Goal: Transaction & Acquisition: Purchase product/service

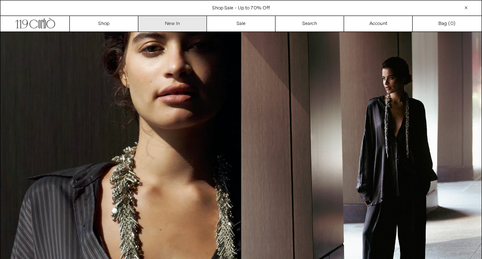
click at [178, 26] on link "New In" at bounding box center [172, 24] width 69 height 16
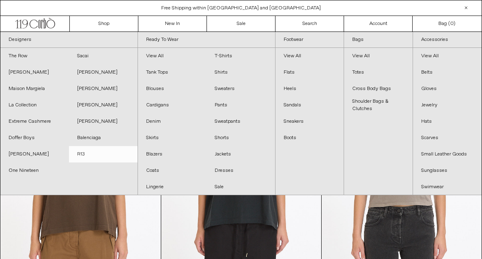
click at [87, 154] on link "R13" at bounding box center [103, 154] width 69 height 16
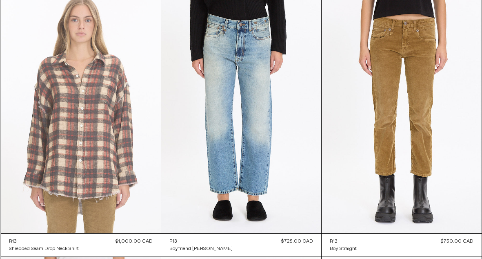
scroll to position [321, 0]
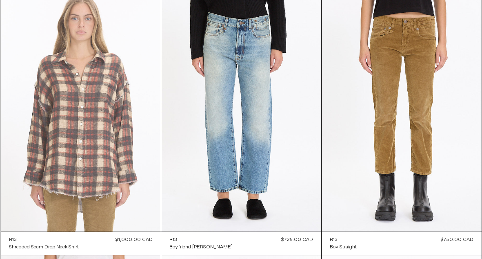
click at [106, 130] on at bounding box center [81, 111] width 160 height 240
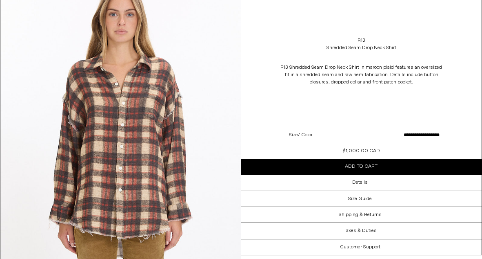
scroll to position [82, 0]
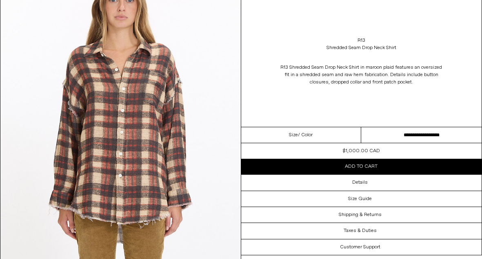
click at [407, 134] on select "**********" at bounding box center [421, 135] width 120 height 16
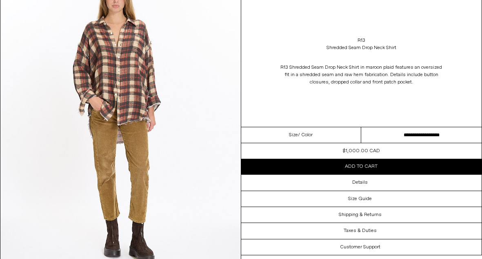
scroll to position [980, 0]
select select "**********"
click at [380, 167] on button "Add to cart" at bounding box center [361, 166] width 241 height 16
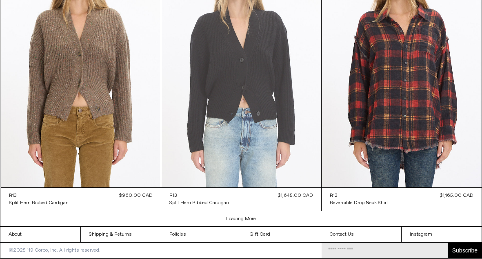
scroll to position [1324, 0]
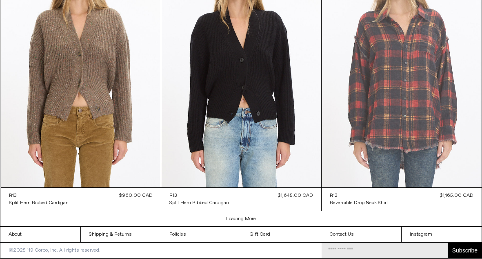
click at [367, 108] on at bounding box center [402, 67] width 160 height 240
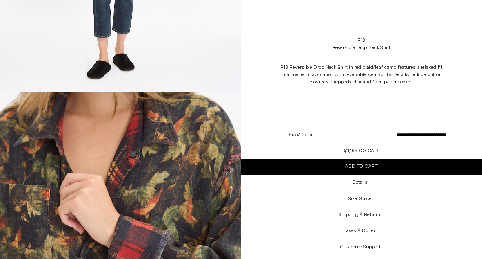
scroll to position [1762, 0]
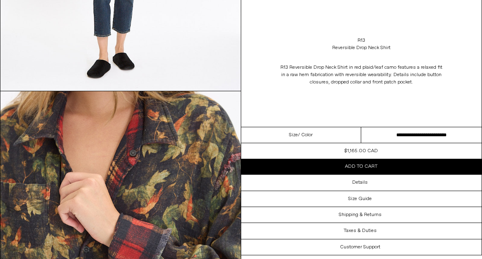
click at [252, 24] on div "R13 Reversible Drop Neck Shirt R13 Reversible Drop Neck Shirt in red plaid/leaf…" at bounding box center [361, 63] width 241 height 127
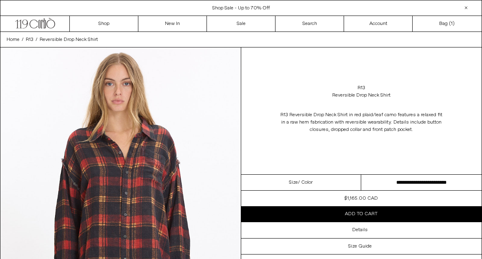
scroll to position [0, 0]
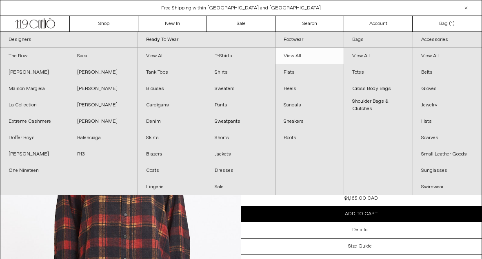
click at [299, 52] on link "View All" at bounding box center [310, 56] width 69 height 16
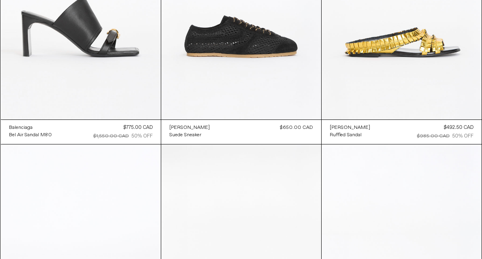
scroll to position [1226, 0]
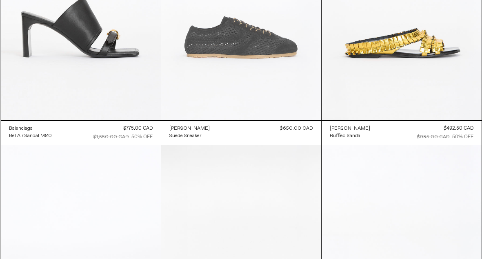
click at [260, 39] on at bounding box center [241, 0] width 160 height 240
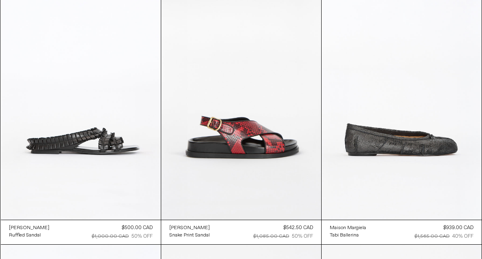
scroll to position [1438, 0]
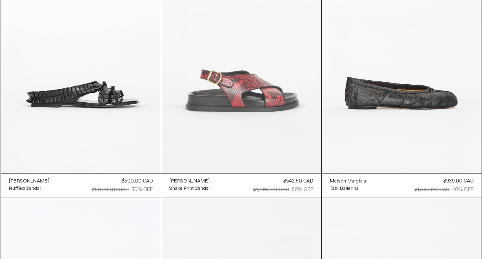
click at [225, 109] on at bounding box center [241, 53] width 160 height 240
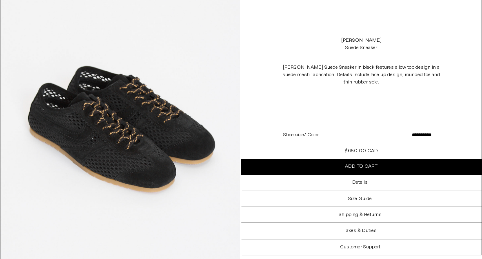
scroll to position [982, 0]
